Goal: Task Accomplishment & Management: Manage account settings

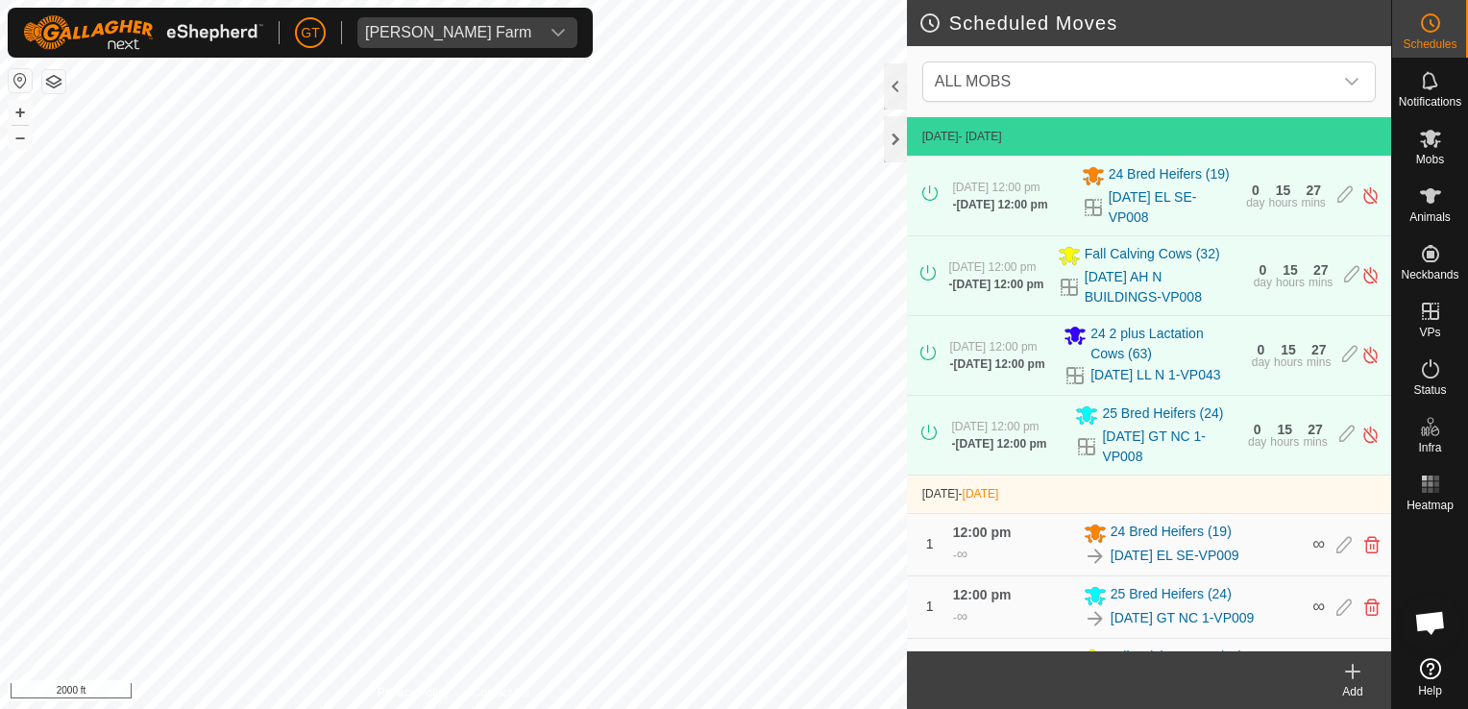
scroll to position [320, 0]
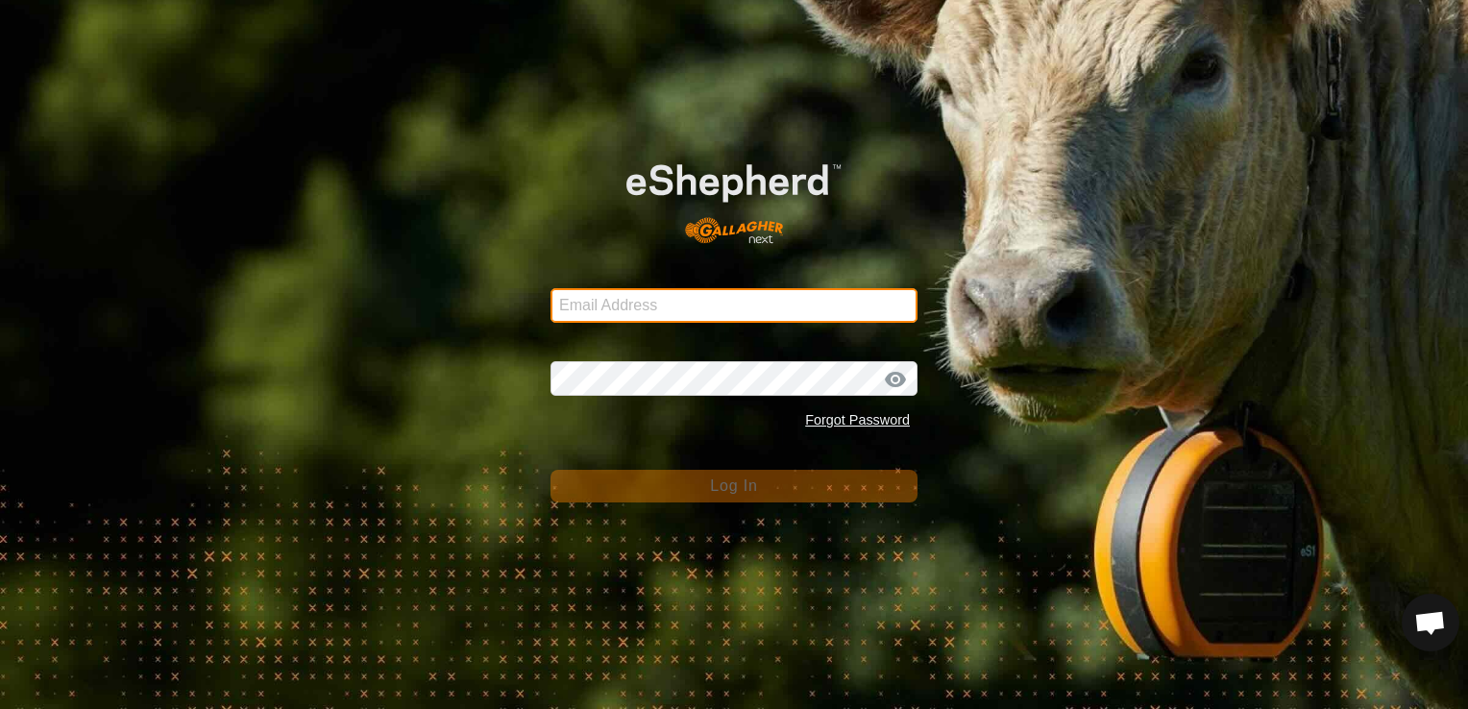
type input "[EMAIL_ADDRESS][DOMAIN_NAME]"
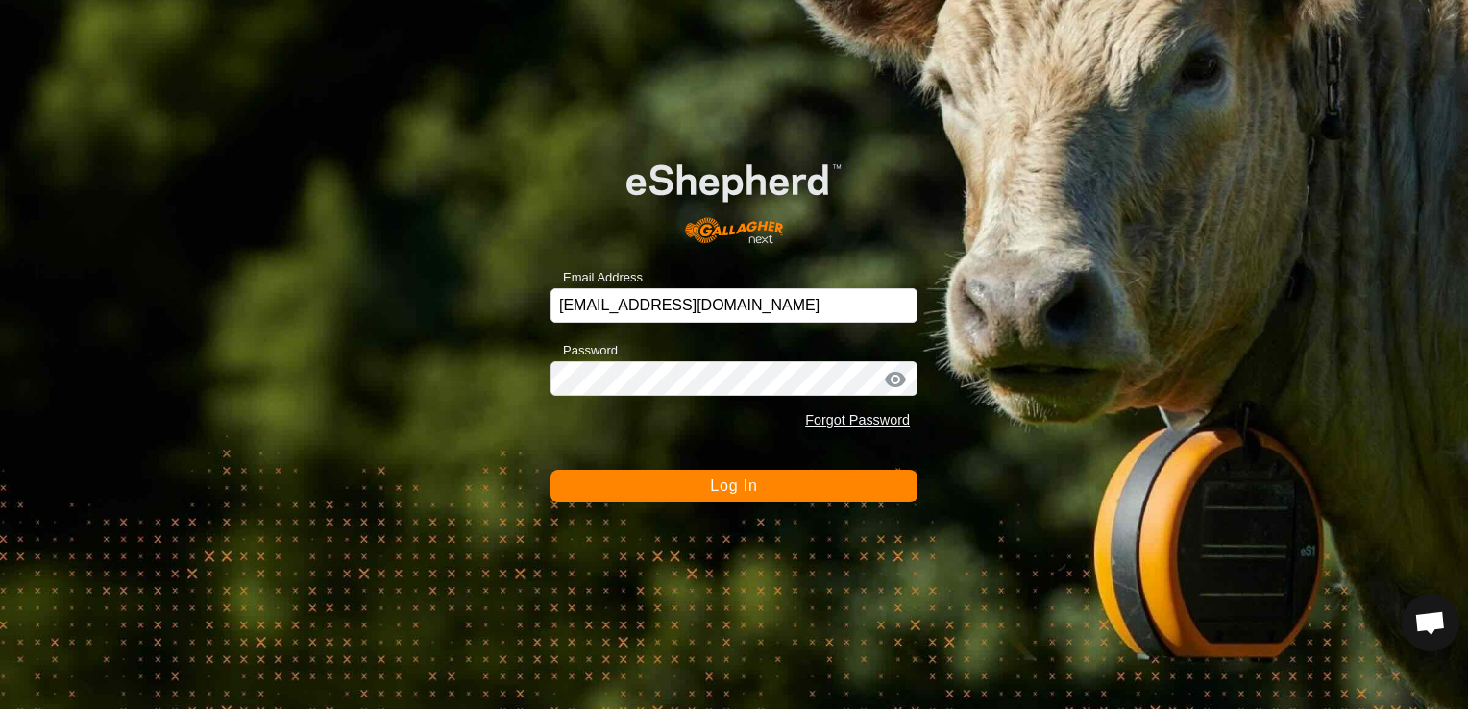
click at [696, 476] on button "Log In" at bounding box center [734, 486] width 367 height 33
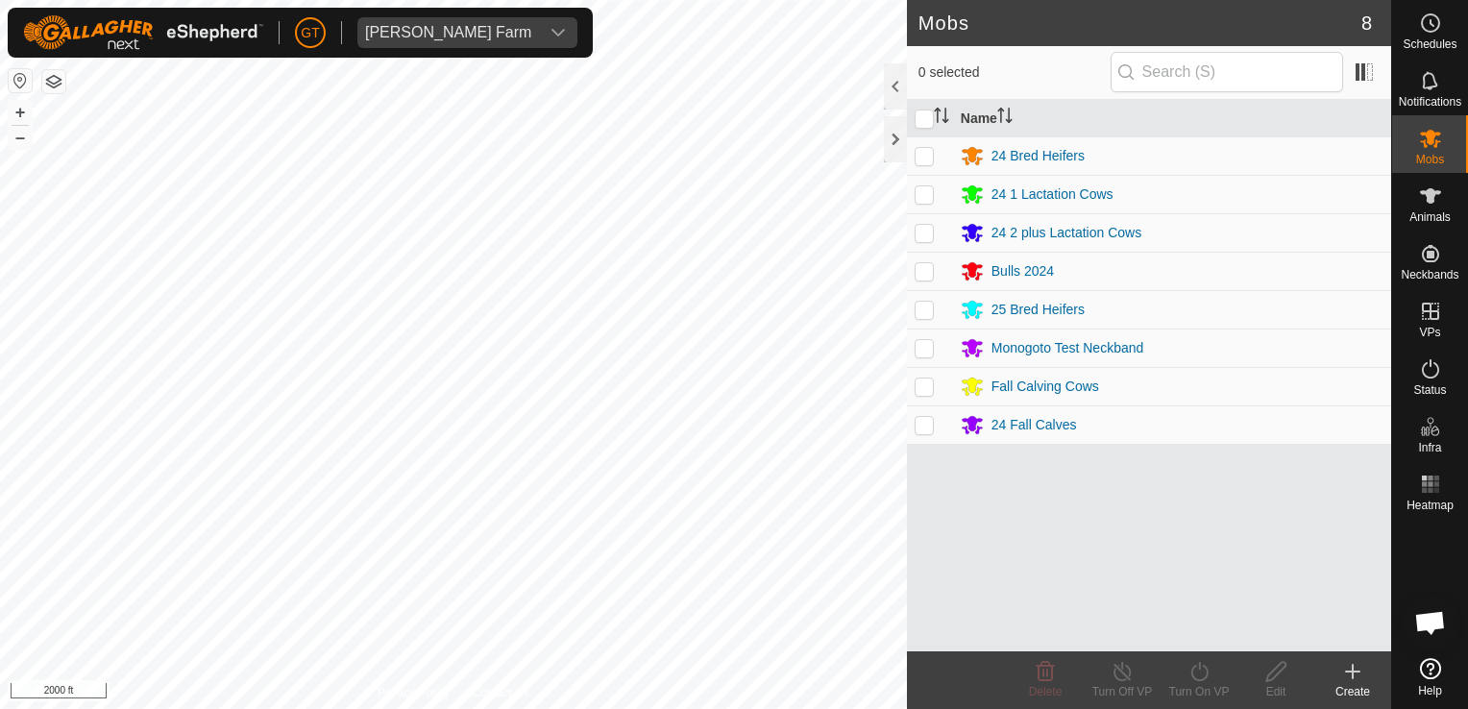
click at [727, 0] on html "[PERSON_NAME] Farm Schedules Notifications Mobs Animals Neckbands VPs Status In…" at bounding box center [734, 354] width 1468 height 709
click at [492, 0] on html "[PERSON_NAME] Farm Schedules Notifications Mobs Animals Neckbands VPs Status In…" at bounding box center [734, 354] width 1468 height 709
click at [477, 10] on div "[PERSON_NAME] Farm Schedules Notifications Mobs Animals Neckbands VPs Status In…" at bounding box center [734, 354] width 1468 height 709
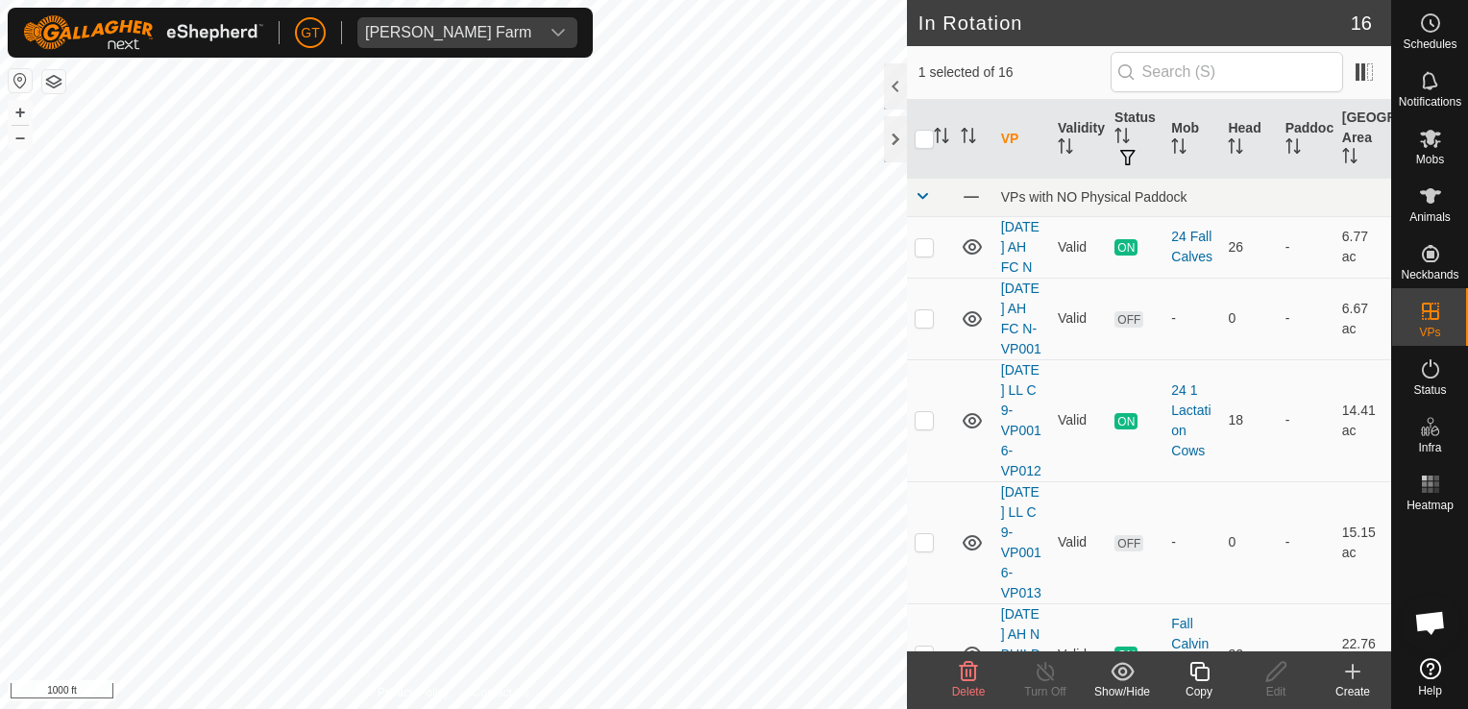
checkbox input "true"
checkbox input "false"
click at [1431, 29] on icon at bounding box center [1430, 23] width 23 height 23
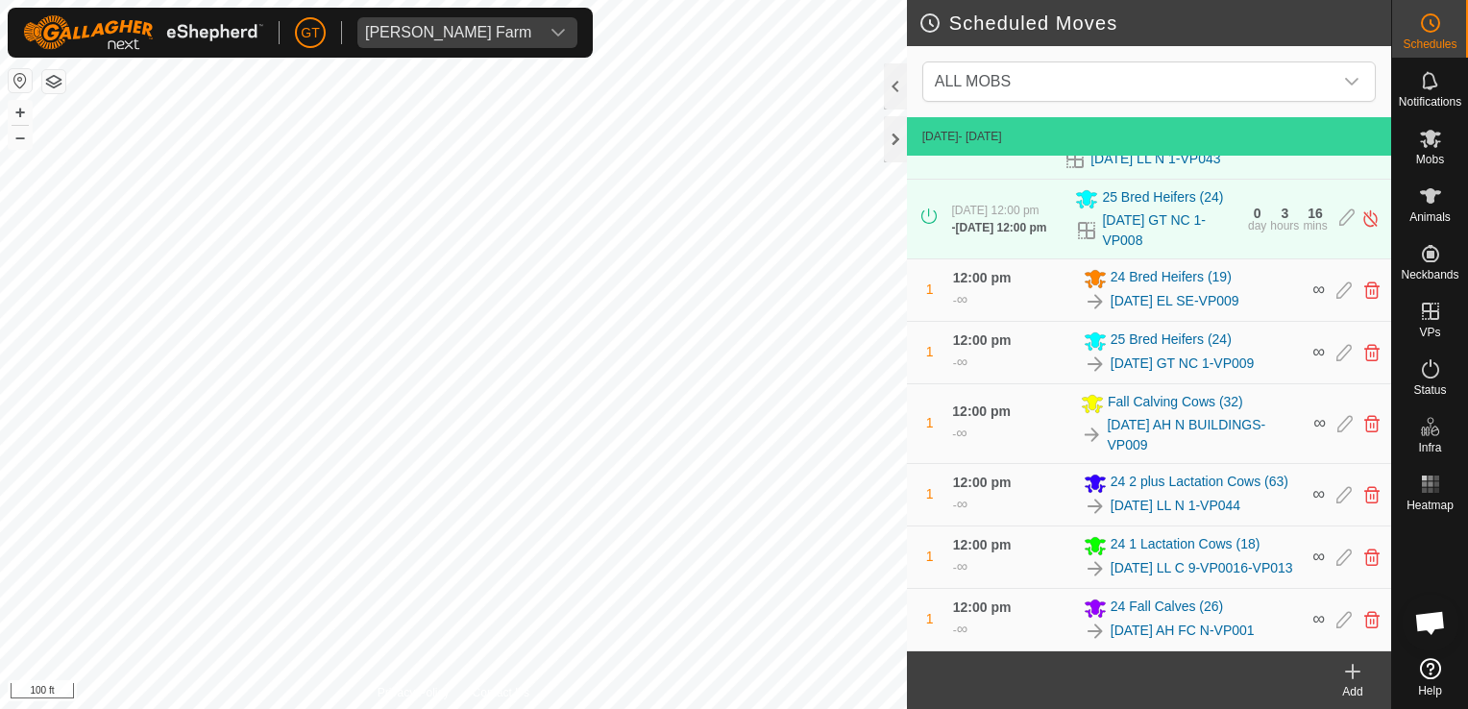
scroll to position [282, 0]
click at [446, 693] on div "Privacy Policy Contact Us AH N Type: trough Capacity: 100L Water Level: 100% Dr…" at bounding box center [453, 354] width 907 height 709
click at [466, 708] on html "[PERSON_NAME] Farm Schedules Notifications Mobs Animals Neckbands VPs Status In…" at bounding box center [734, 354] width 1468 height 709
